Goal: Navigation & Orientation: Find specific page/section

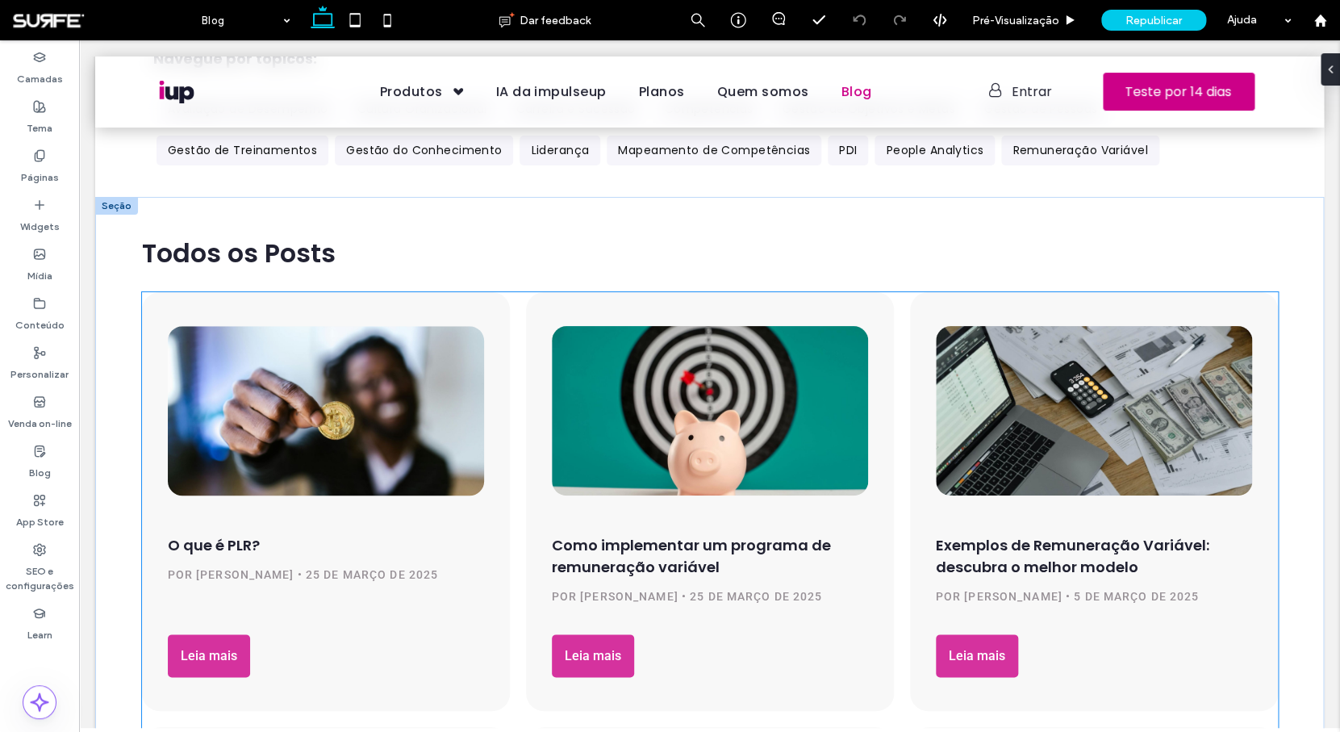
scroll to position [465, 0]
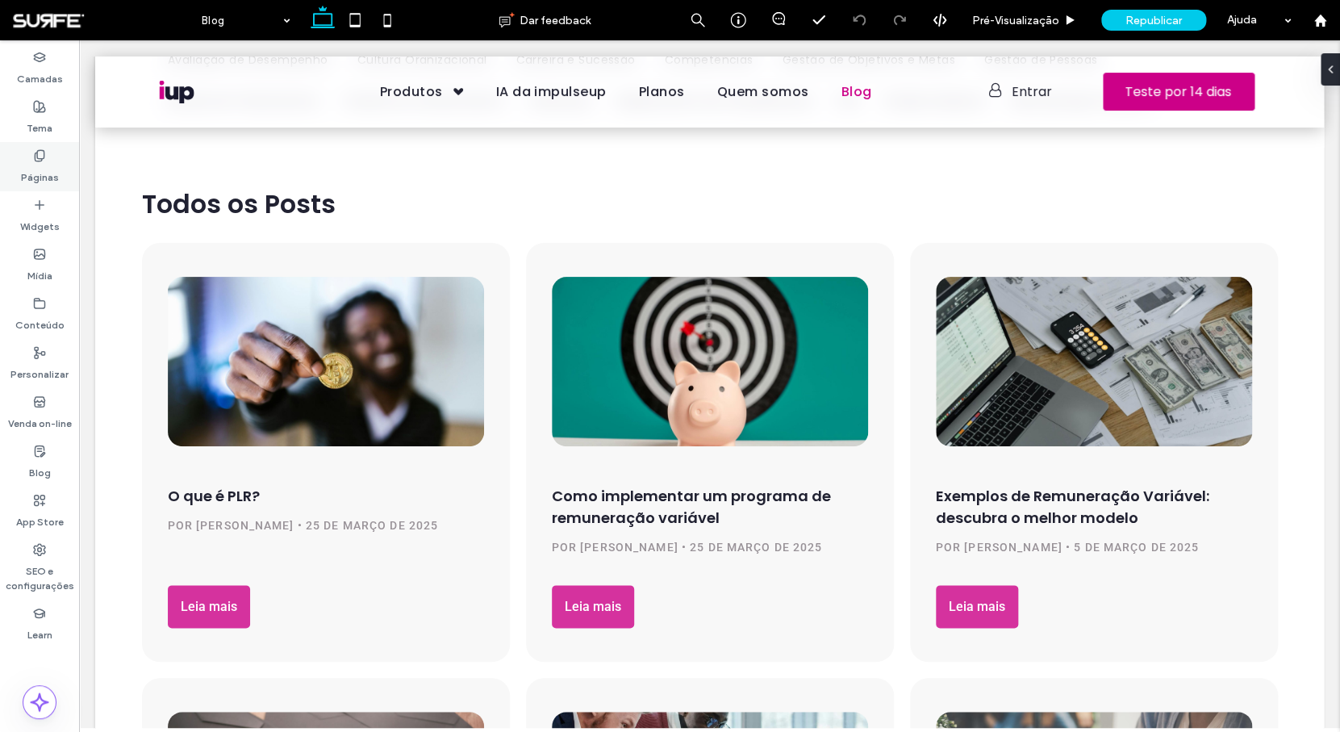
click at [34, 148] on span at bounding box center [39, 155] width 13 height 14
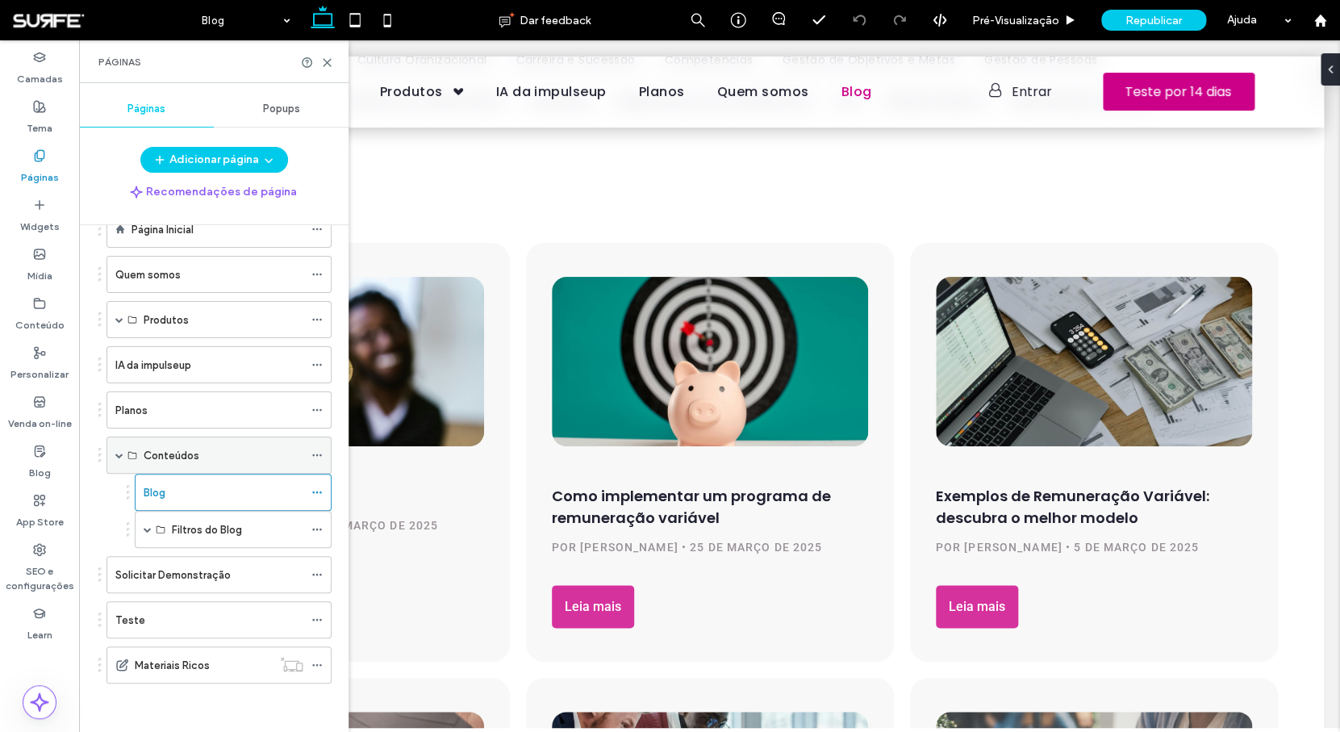
scroll to position [94, 0]
click at [145, 533] on span at bounding box center [148, 529] width 8 height 8
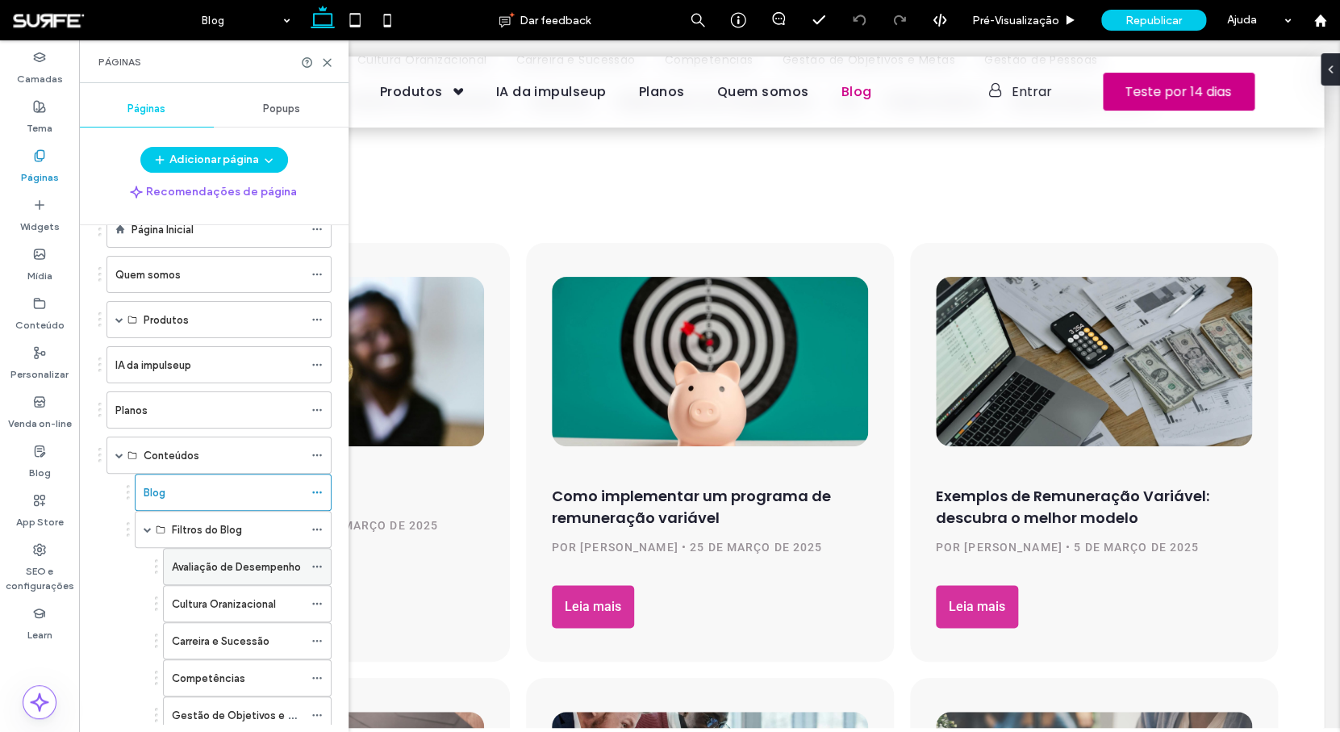
click at [188, 567] on label "Avaliação de Desempenho" at bounding box center [236, 567] width 129 height 28
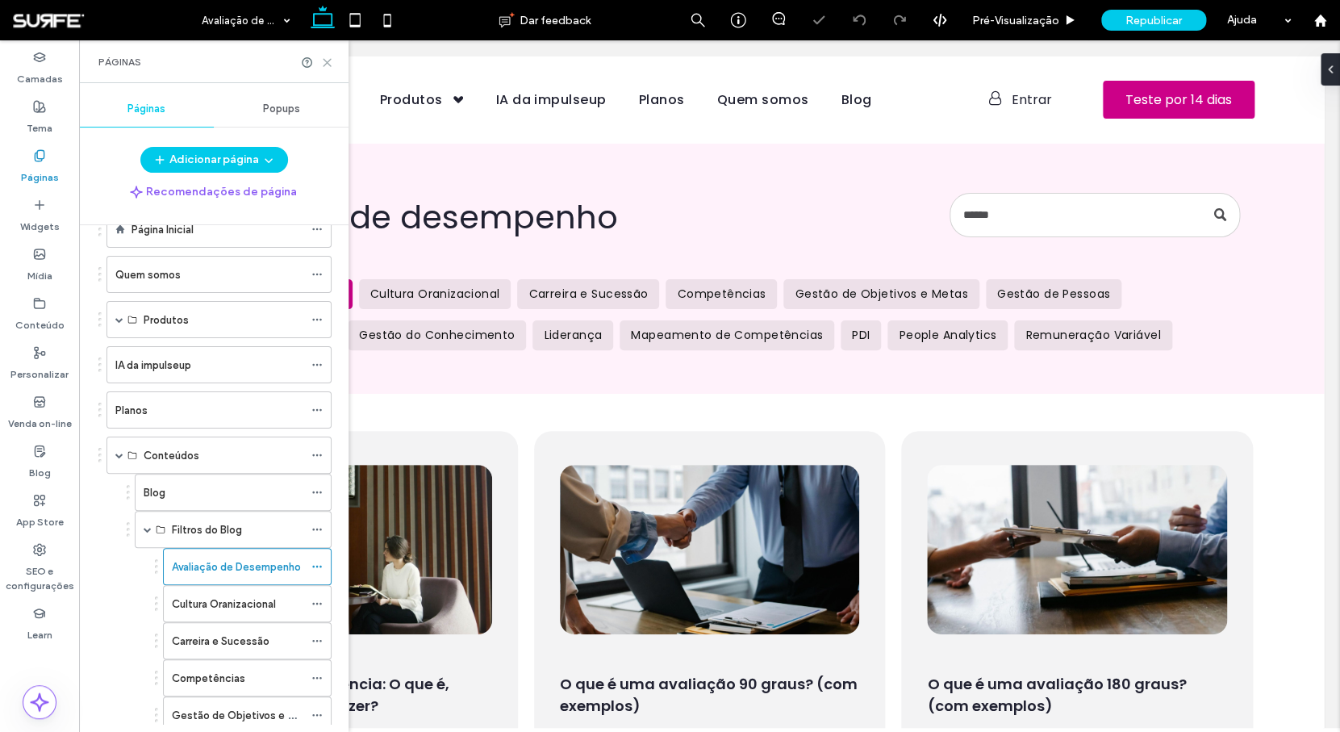
click at [329, 58] on icon at bounding box center [327, 62] width 12 height 12
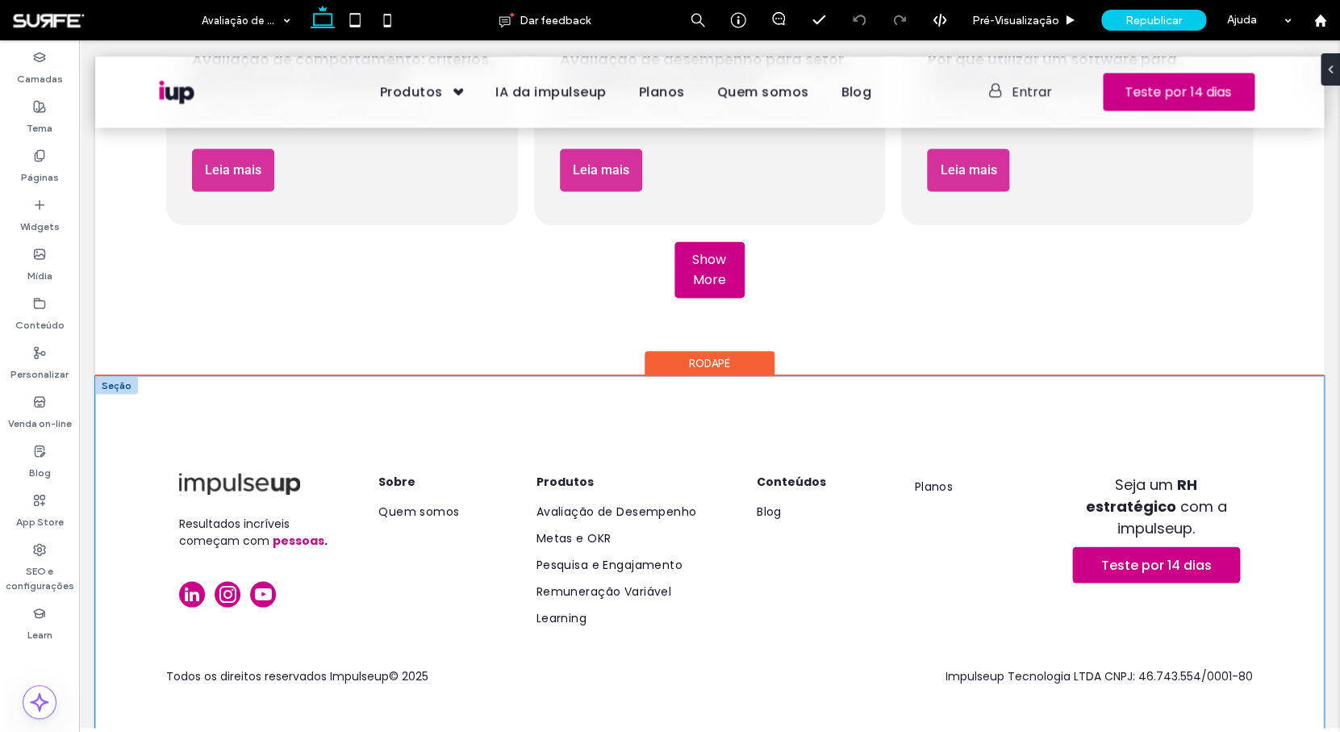
scroll to position [1130, 0]
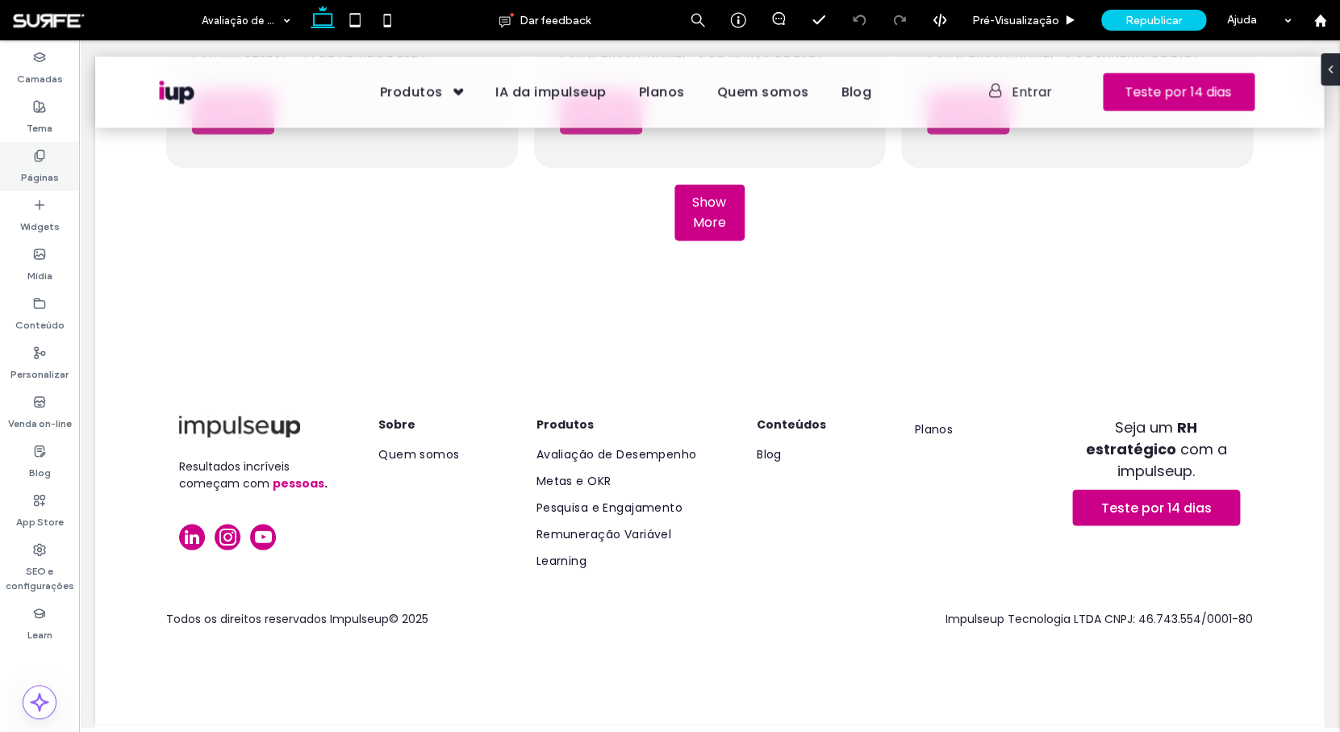
click at [41, 169] on label "Páginas" at bounding box center [40, 173] width 38 height 23
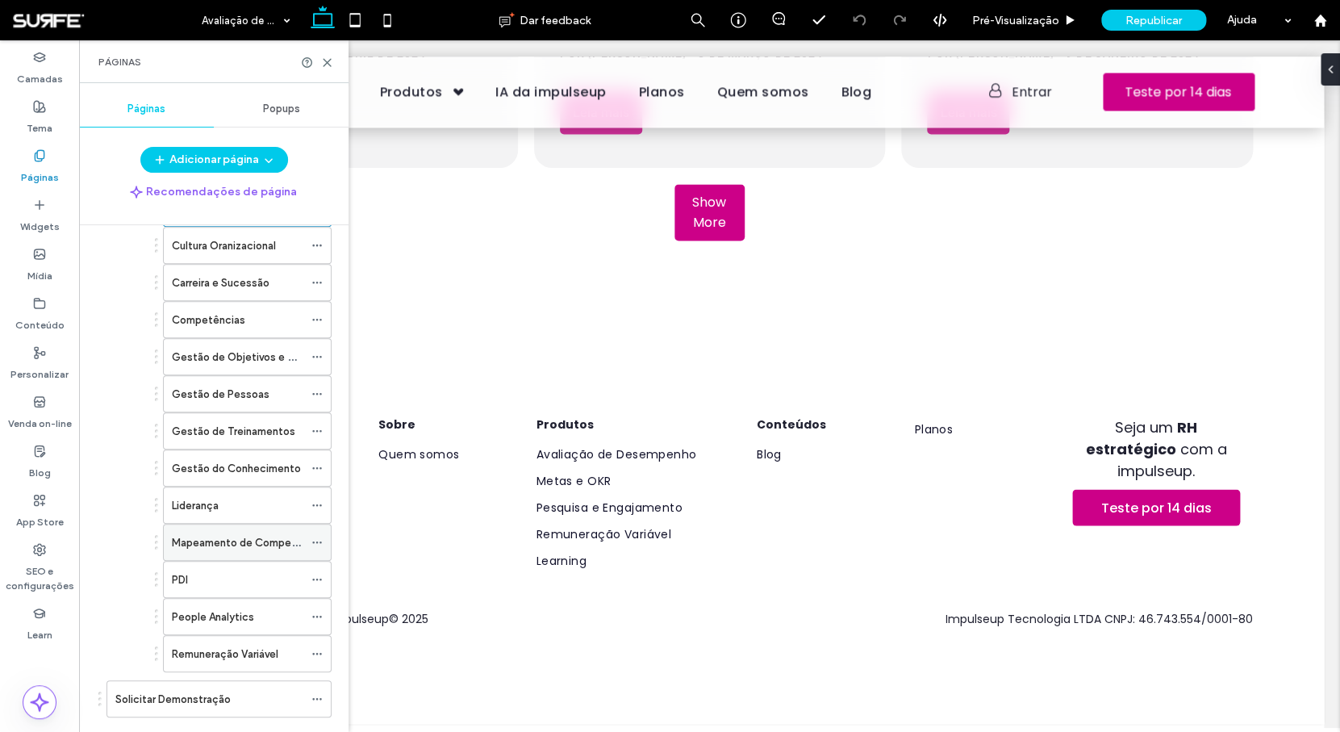
scroll to position [576, 0]
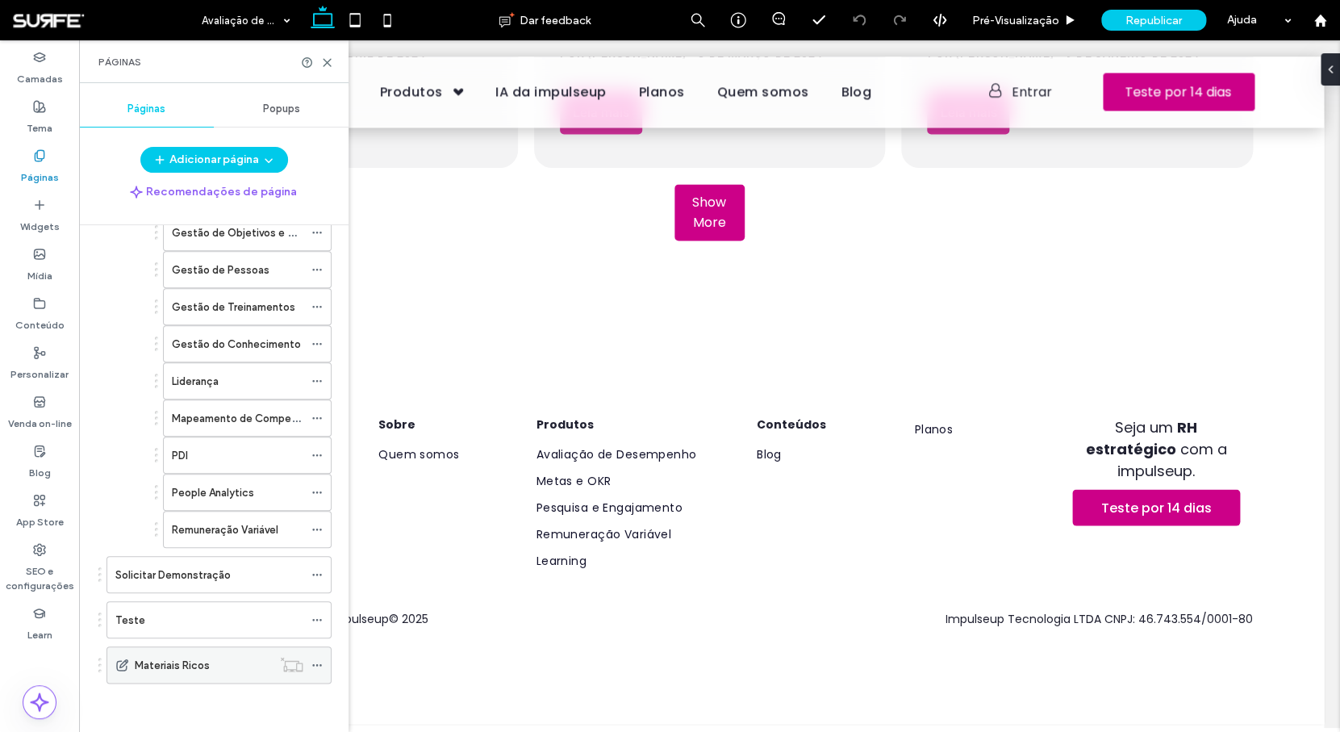
click at [203, 662] on label "Materiais Ricos" at bounding box center [172, 665] width 75 height 28
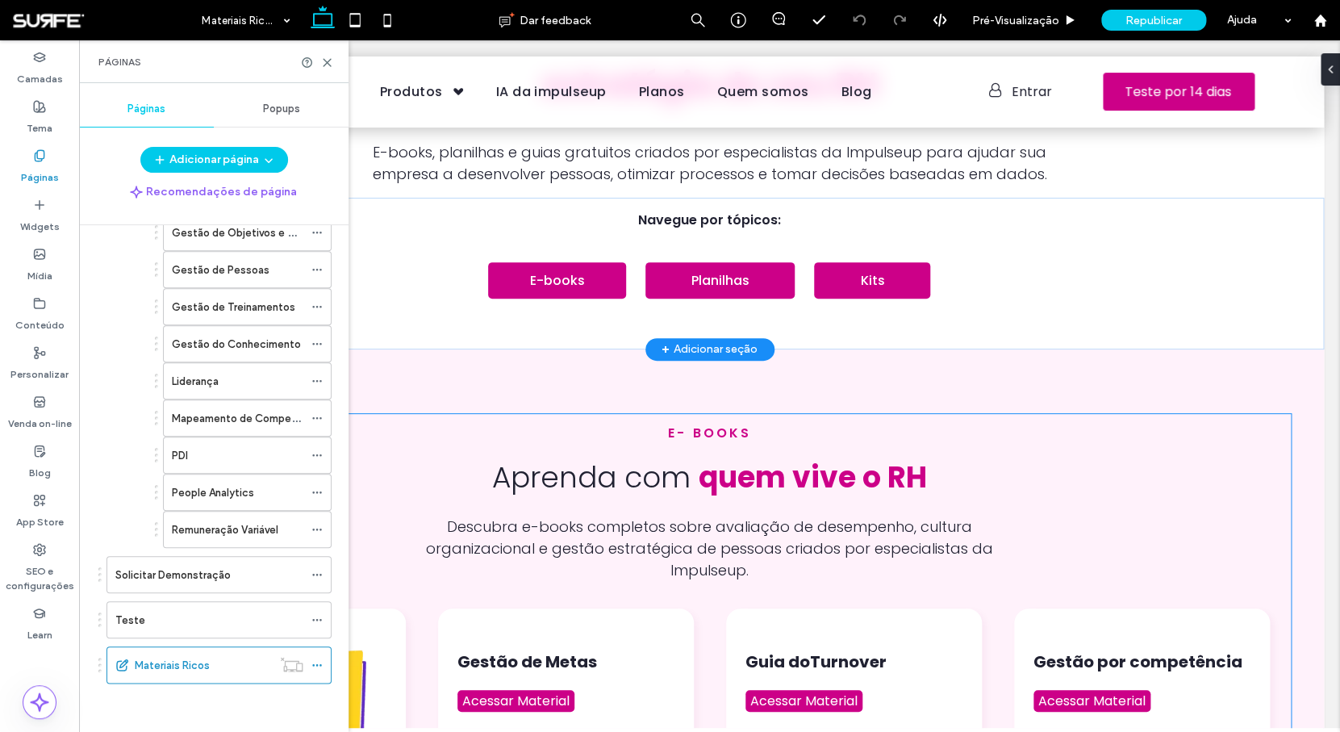
scroll to position [426, 0]
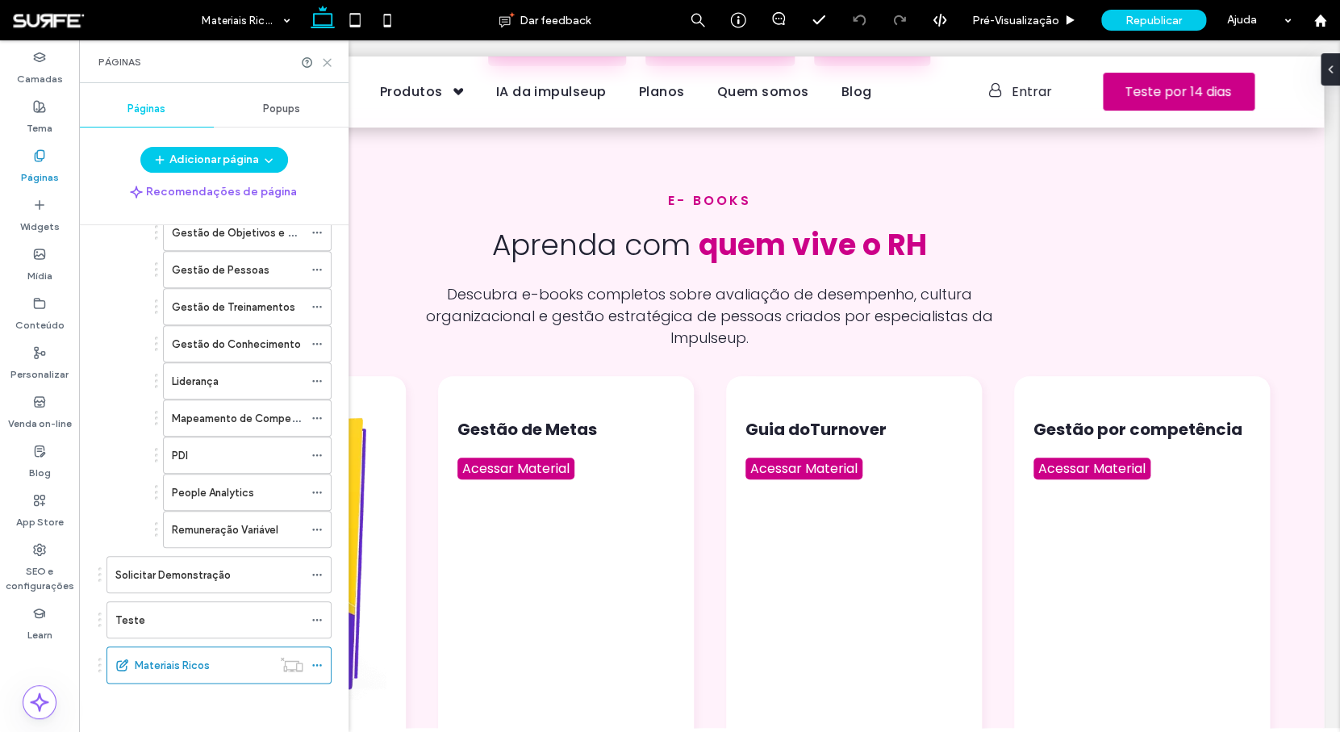
click at [324, 59] on use at bounding box center [327, 62] width 7 height 7
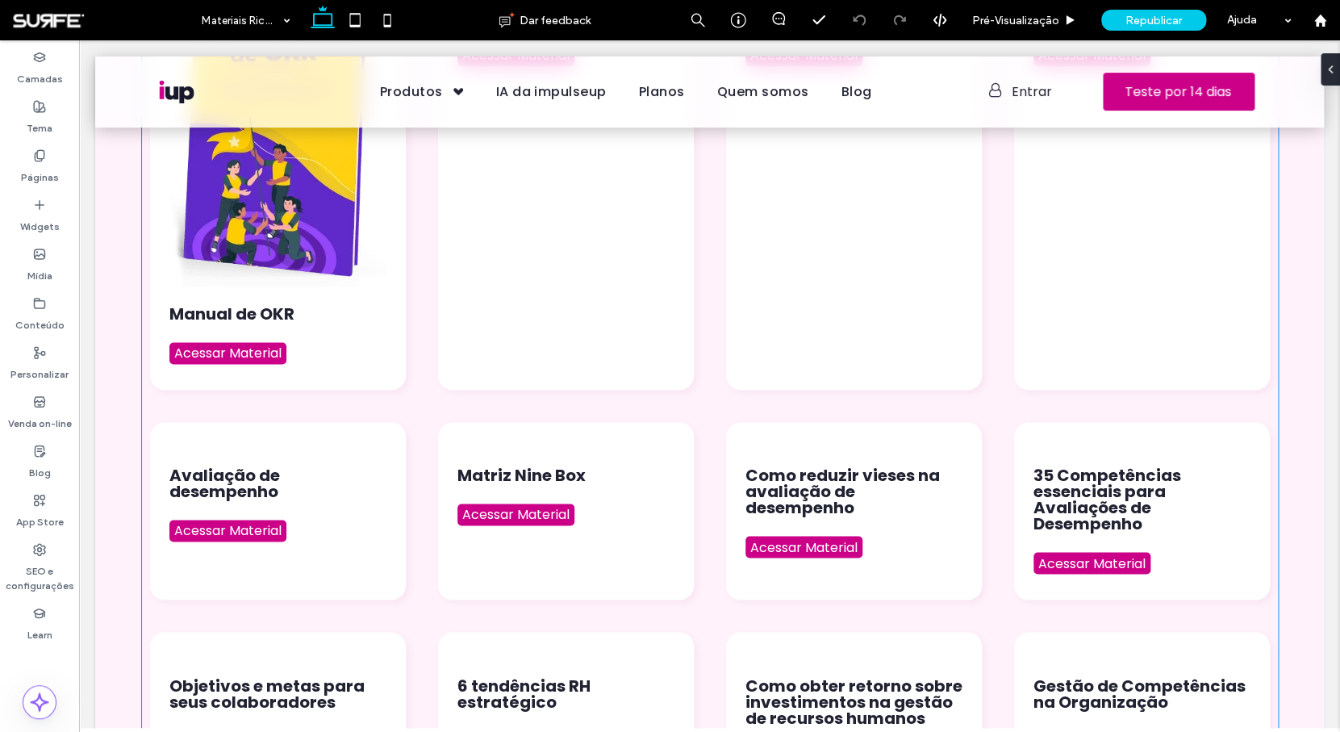
scroll to position [607, 0]
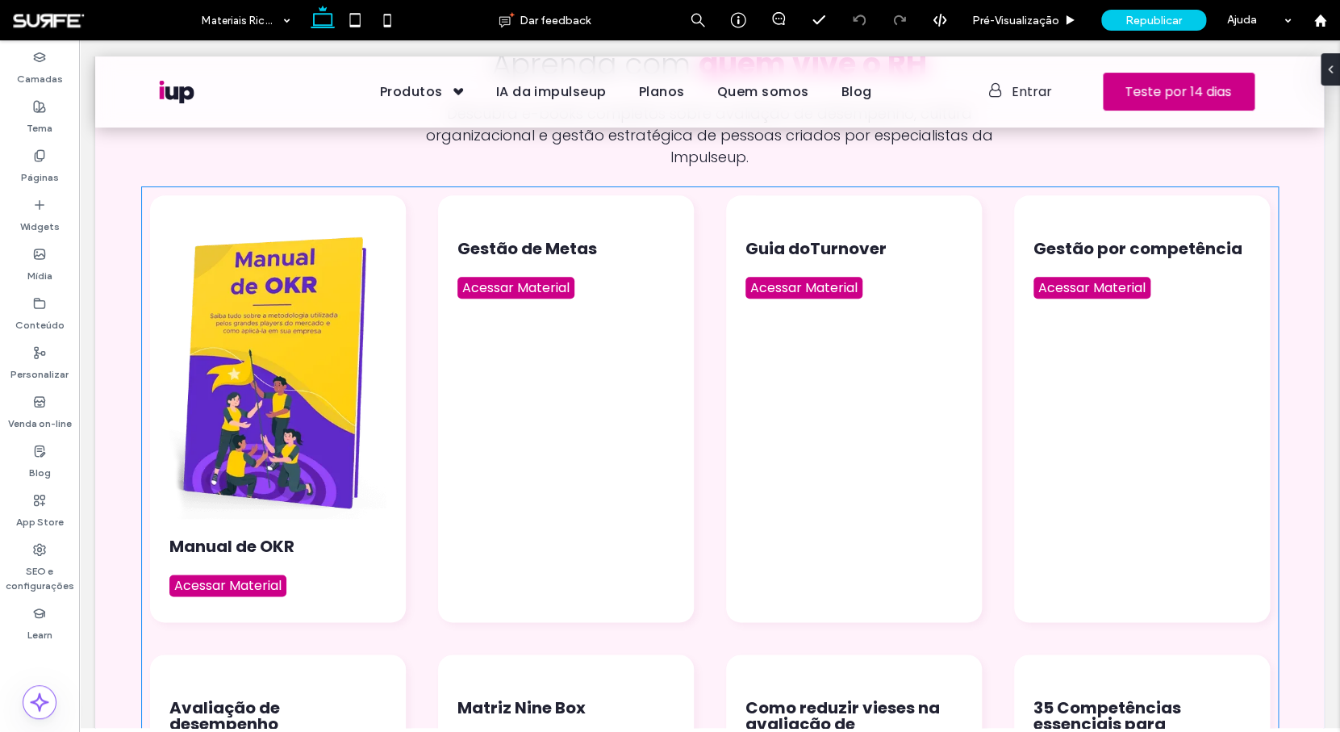
click at [430, 352] on div "Manual de OKR Acessar Material Gestão de Metas Acessar Material Guia doTurnover…" at bounding box center [710, 610] width 1136 height 846
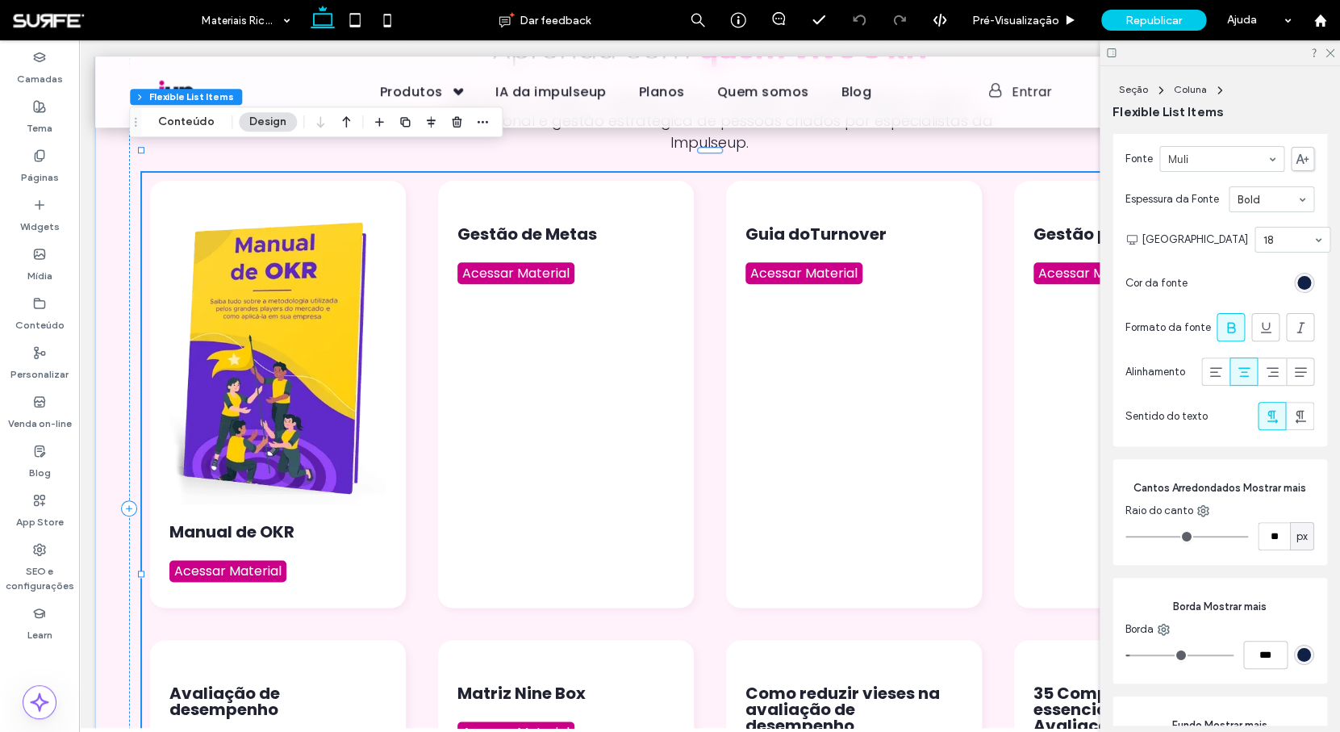
scroll to position [2353, 0]
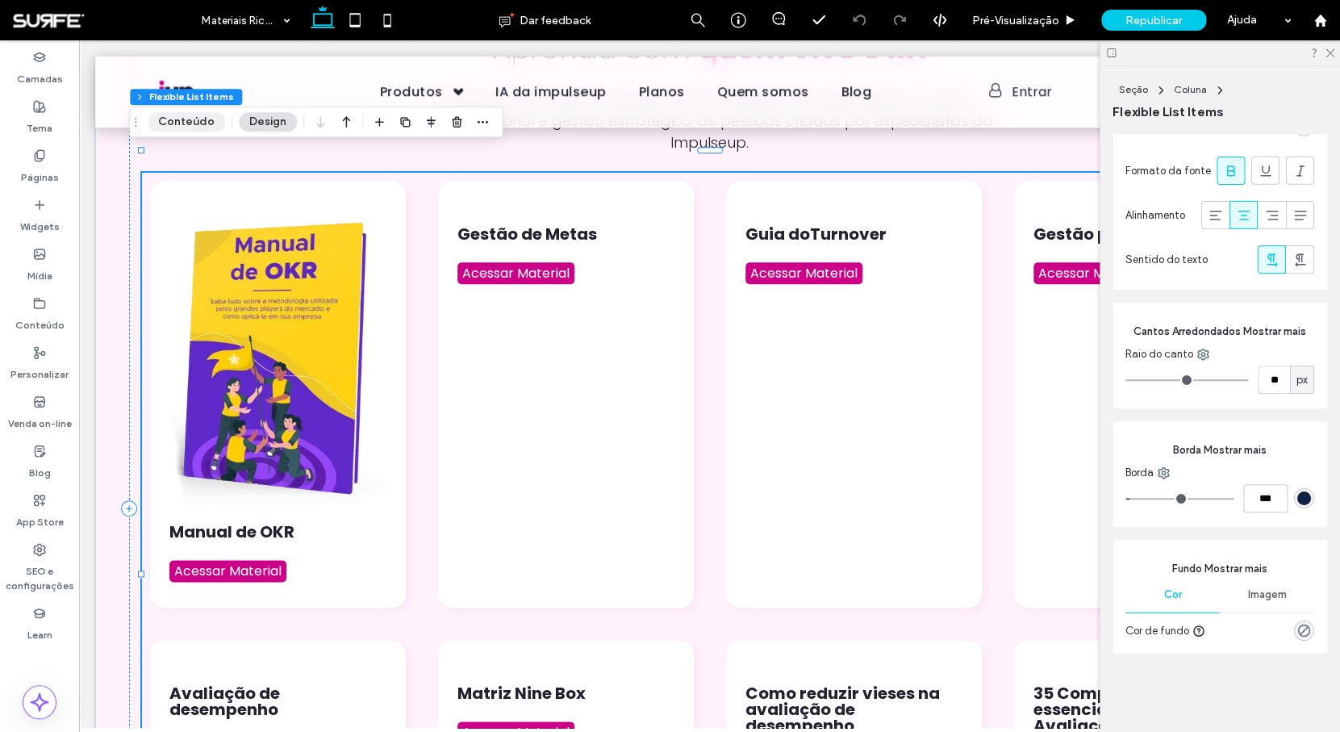
click at [186, 122] on button "Conteúdo" at bounding box center [186, 121] width 77 height 19
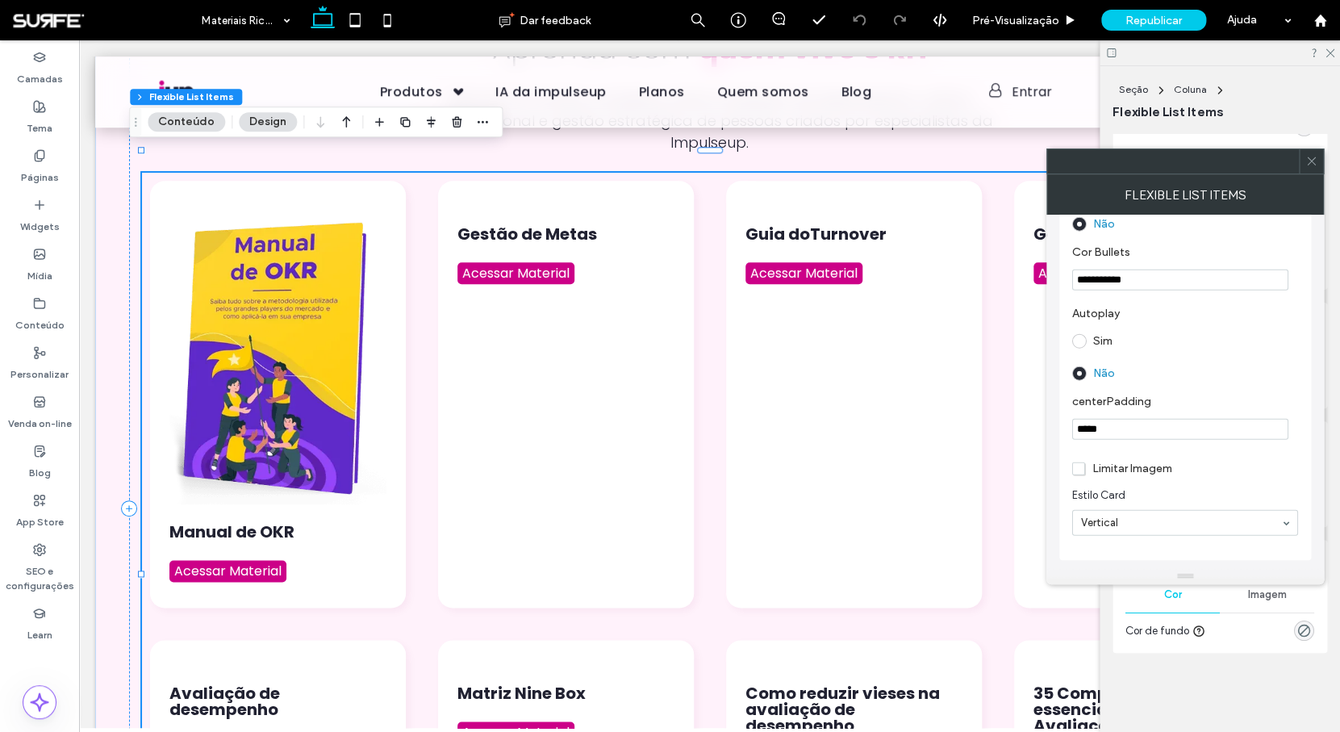
scroll to position [1816, 0]
click at [1316, 163] on icon at bounding box center [1312, 161] width 12 height 12
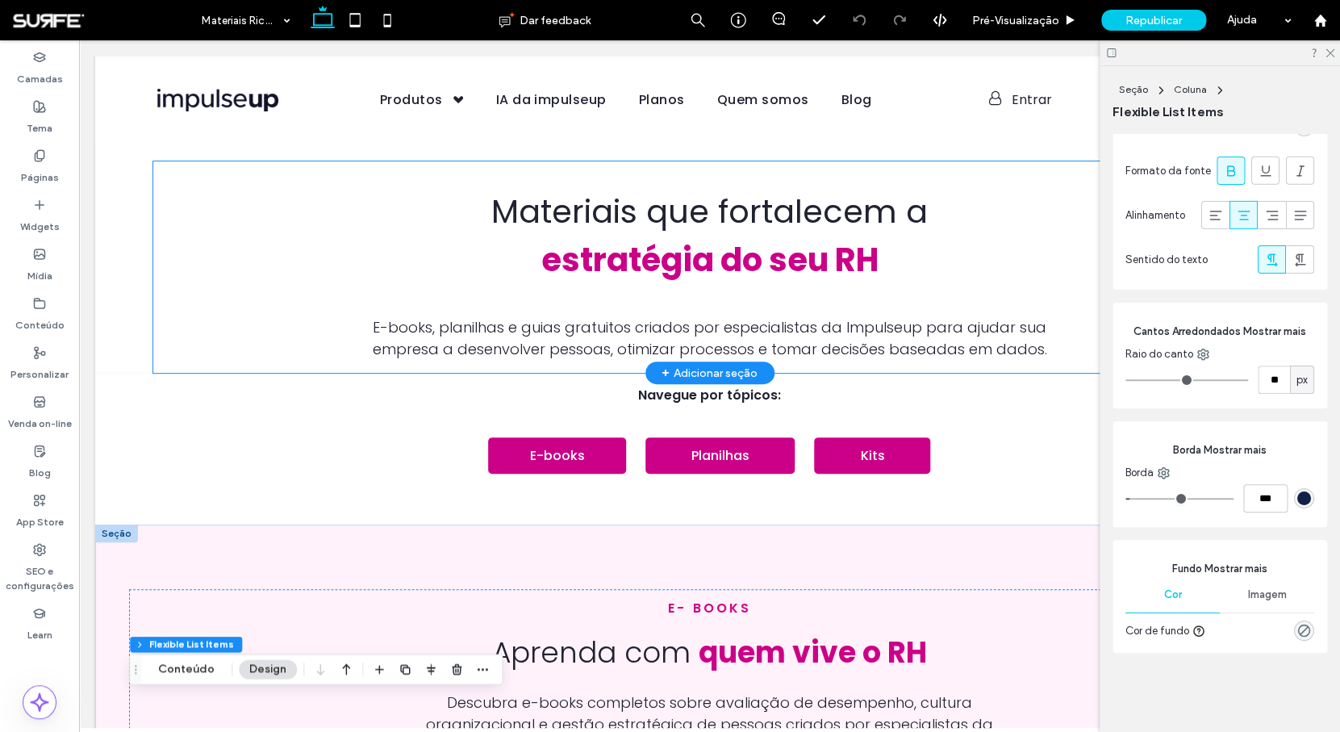
scroll to position [0, 0]
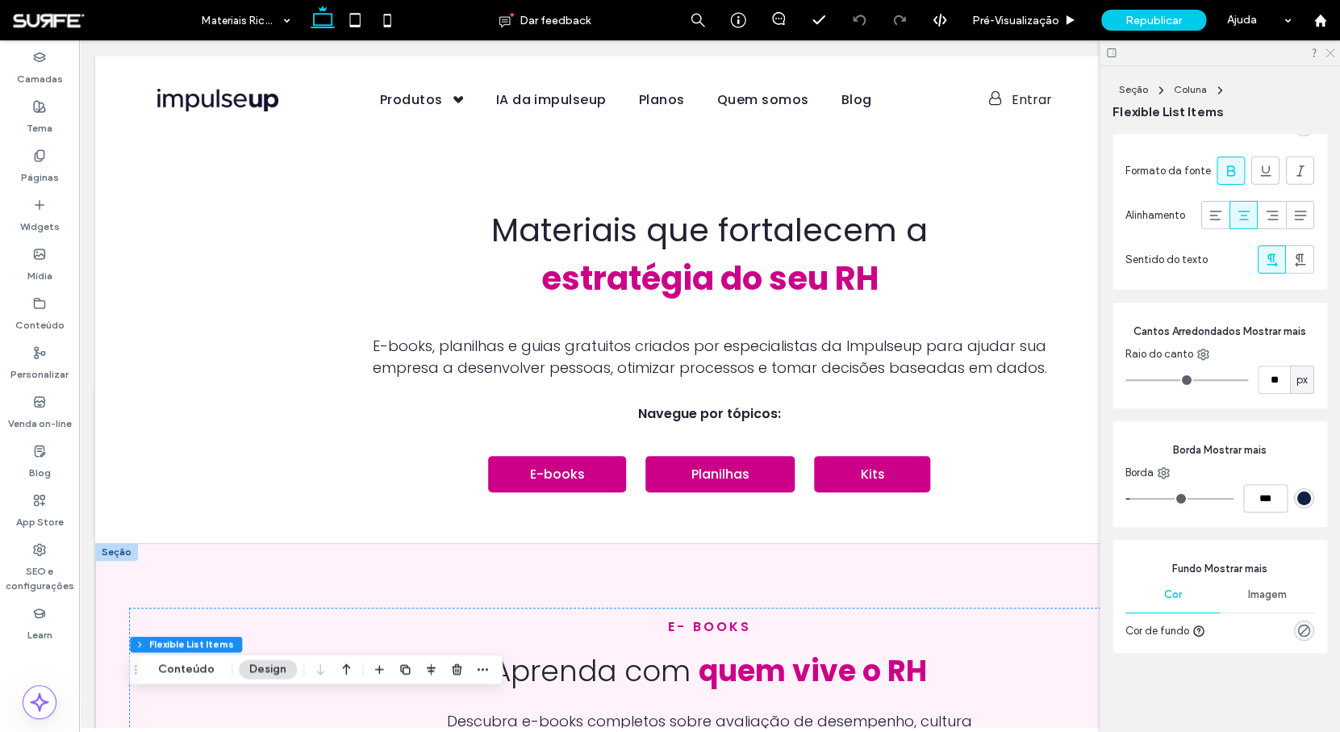
click at [1331, 52] on use at bounding box center [1330, 53] width 9 height 9
